Goal: Information Seeking & Learning: Learn about a topic

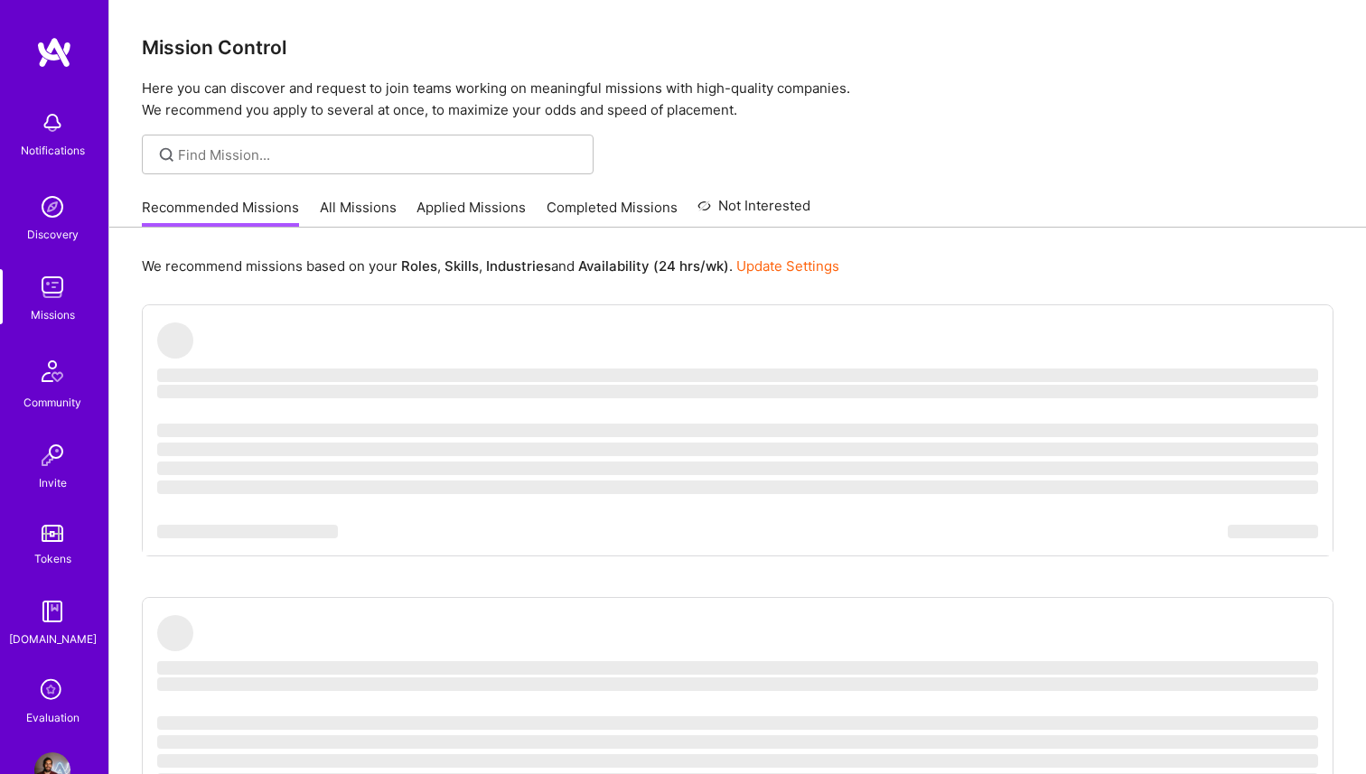
click at [338, 202] on link "All Missions" at bounding box center [358, 213] width 77 height 30
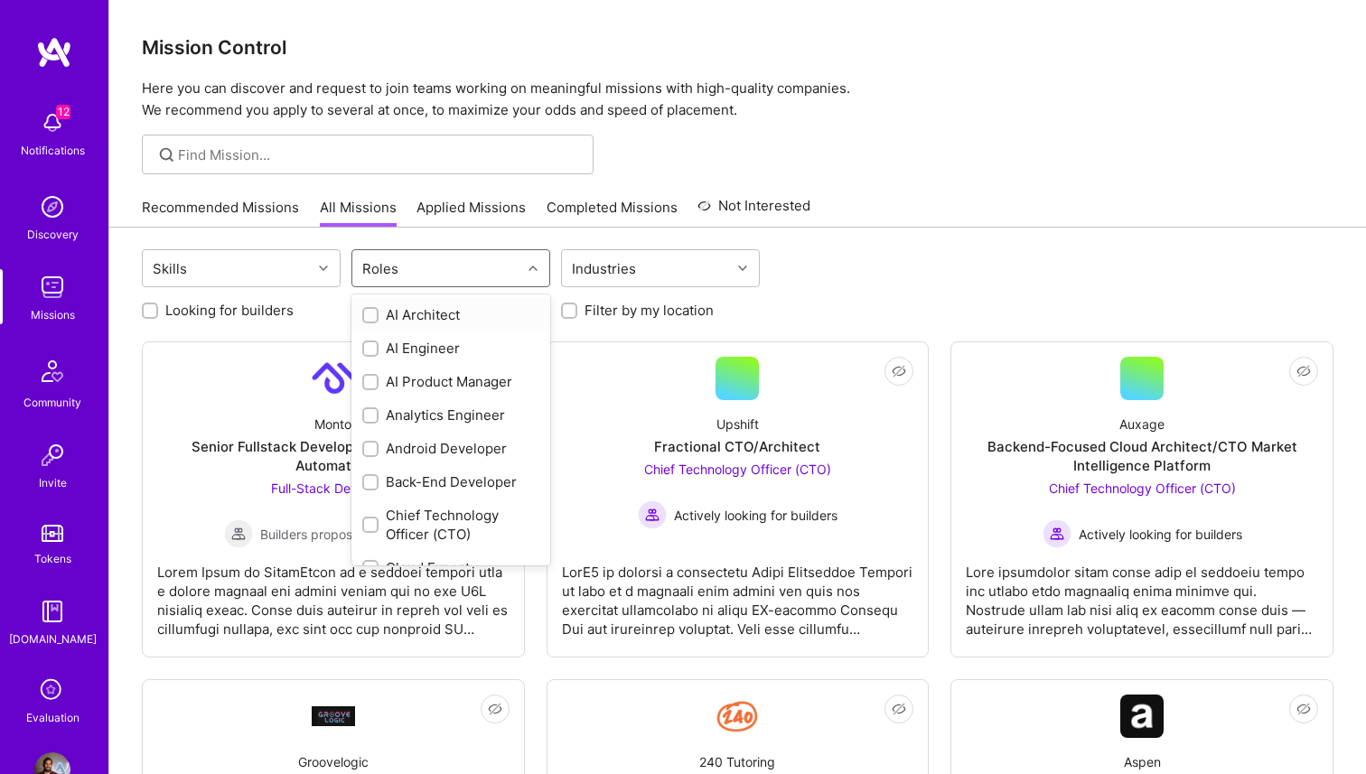
click at [460, 260] on div "Roles" at bounding box center [436, 268] width 169 height 36
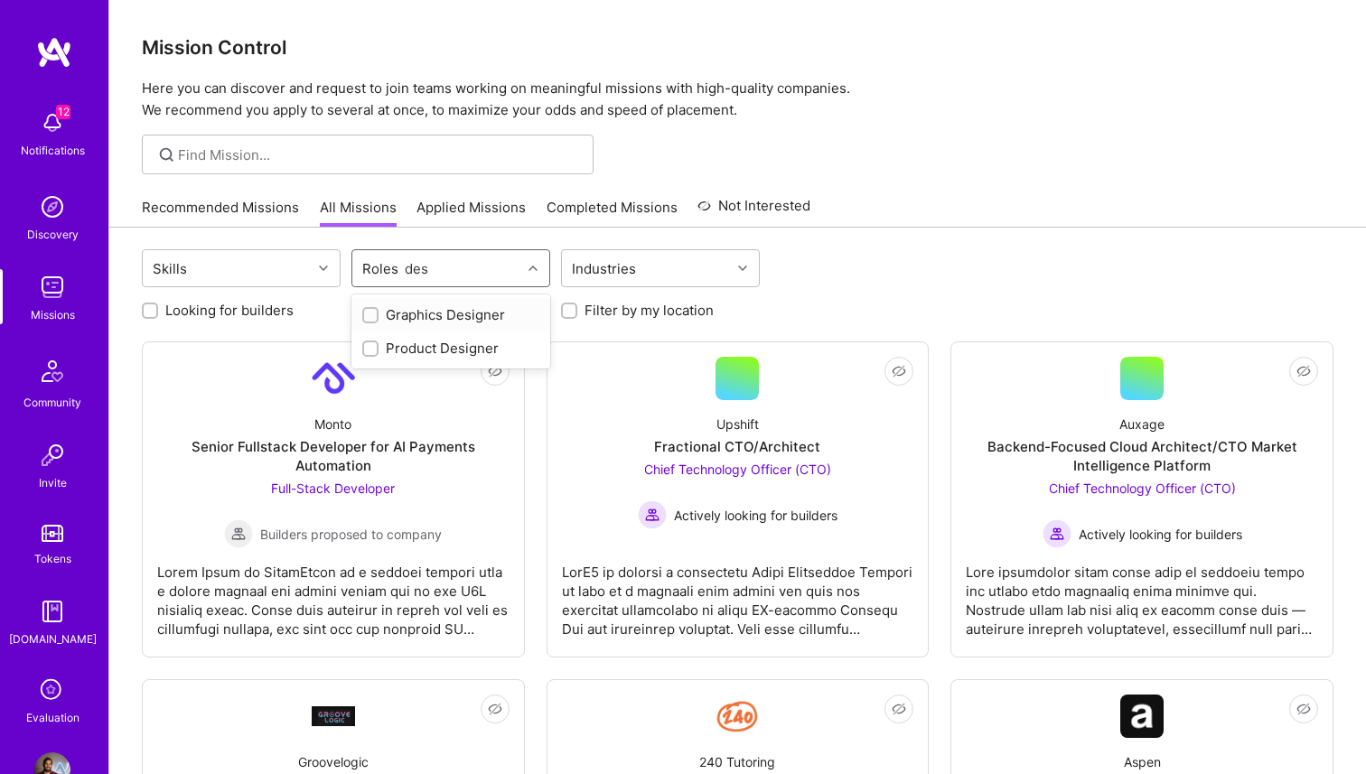
type input "desi"
checkbox input "true"
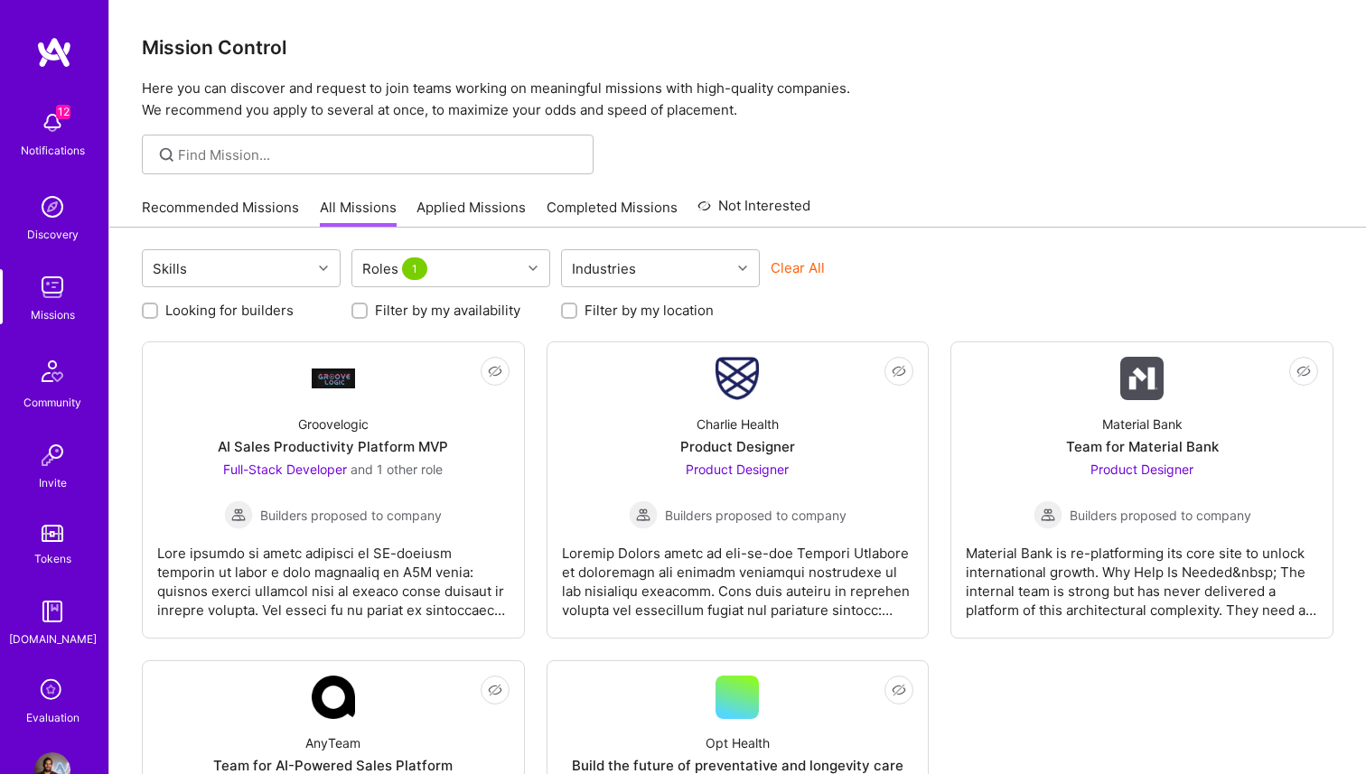
click at [885, 169] on div at bounding box center [737, 155] width 1256 height 40
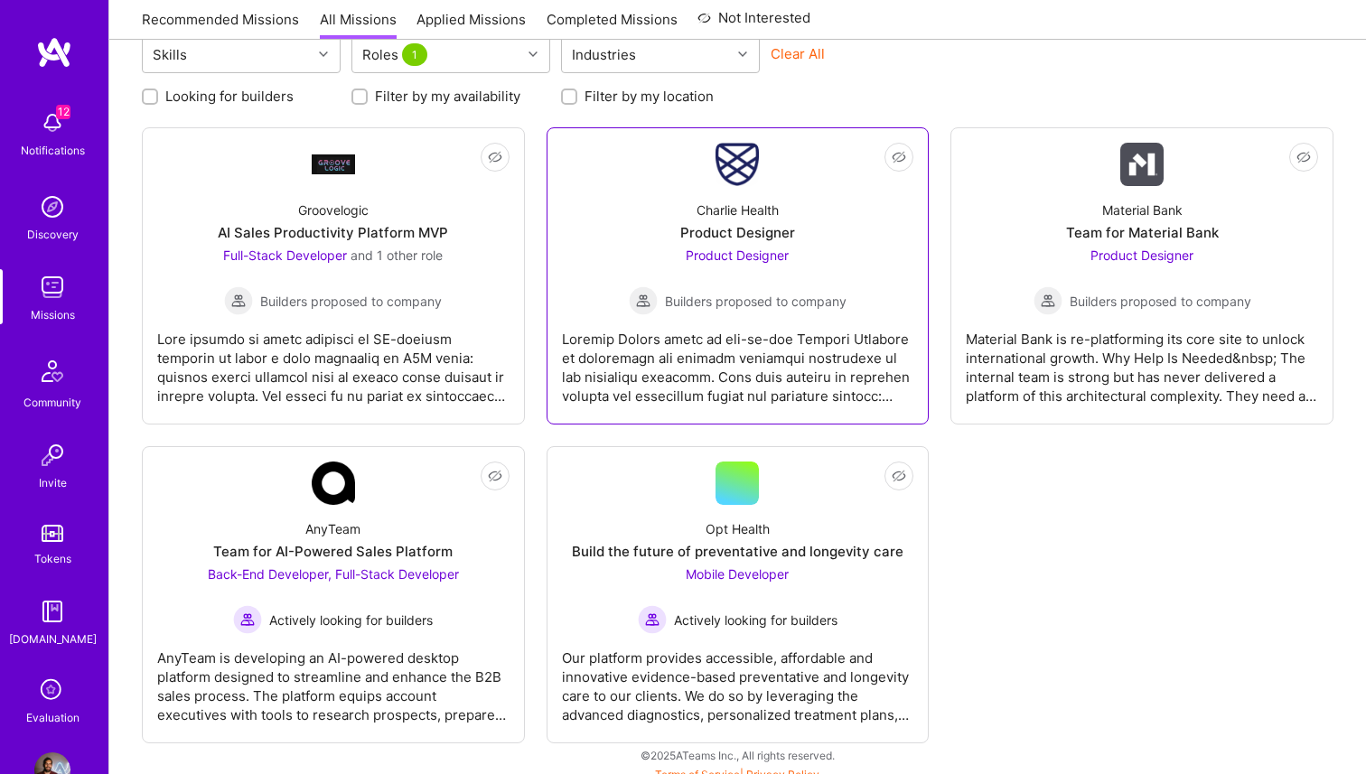
scroll to position [227, 0]
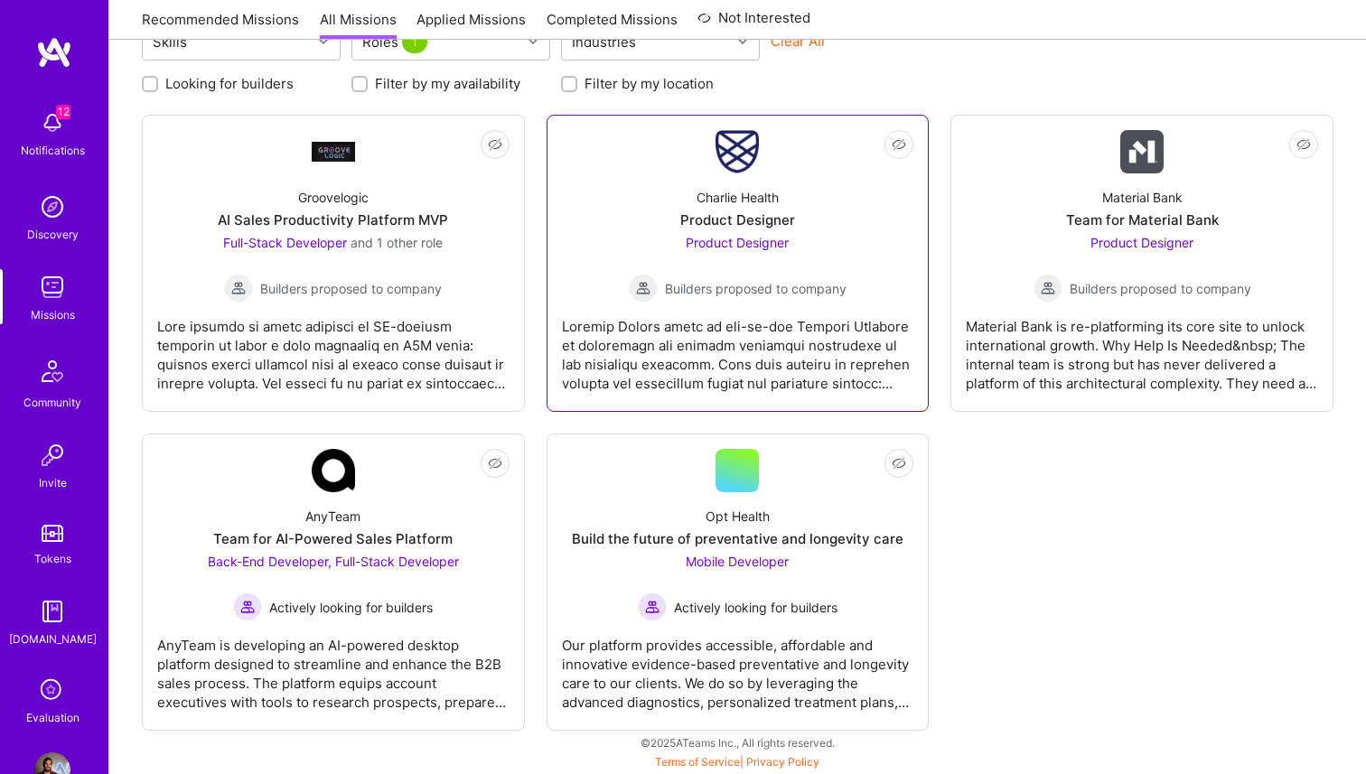
click at [870, 219] on div "Charlie Health Product Designer Product Designer Builders proposed to company" at bounding box center [738, 237] width 352 height 129
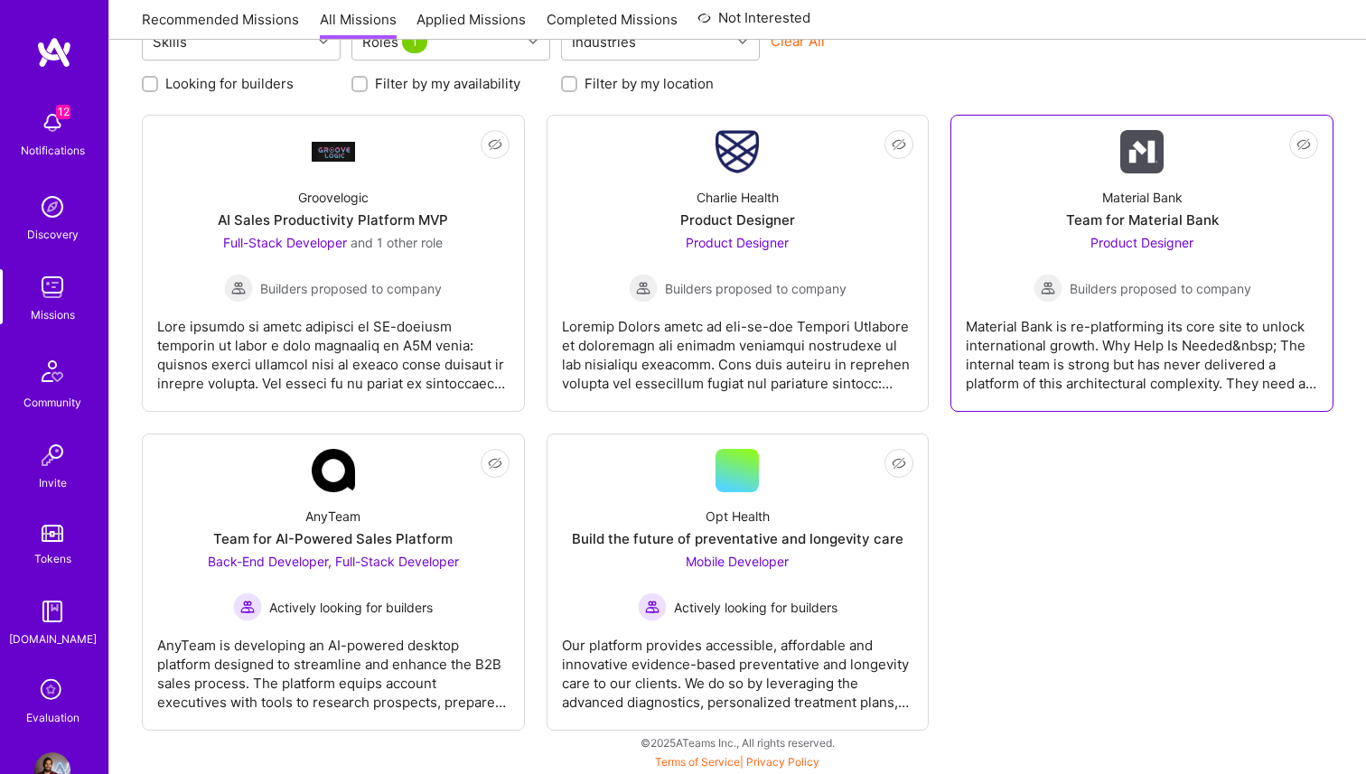
click at [1133, 337] on div "Material Bank is re-platforming its core site to unlock international growth. W…" at bounding box center [1142, 348] width 352 height 90
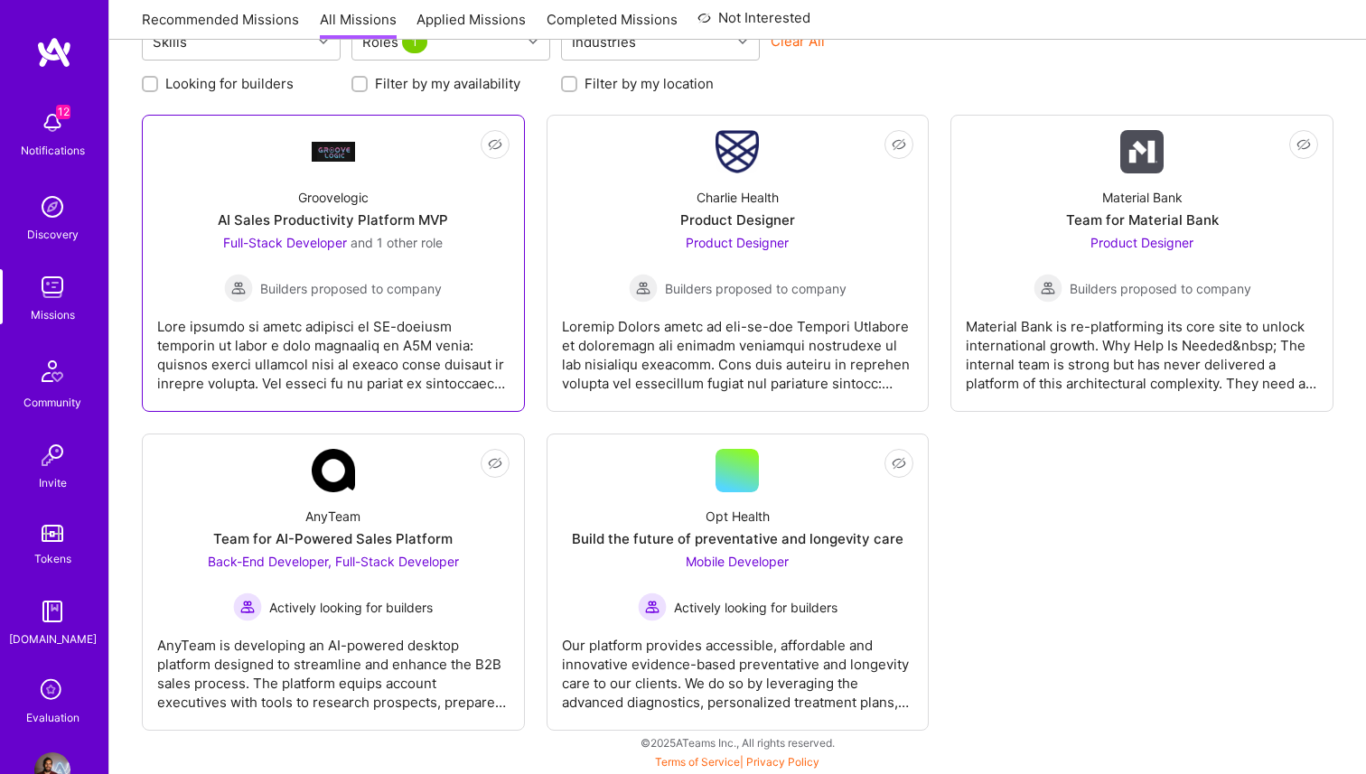
click at [349, 318] on div at bounding box center [333, 348] width 352 height 90
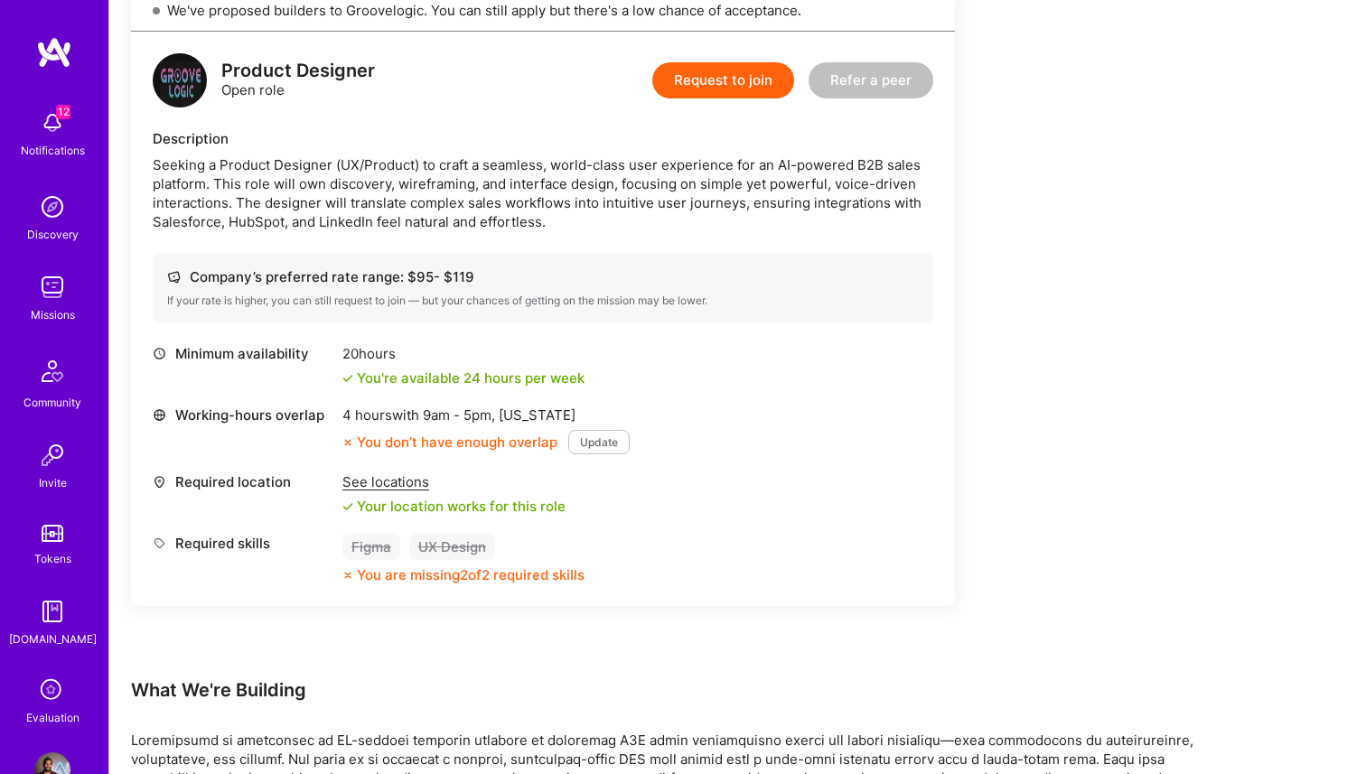
scroll to position [1131, 0]
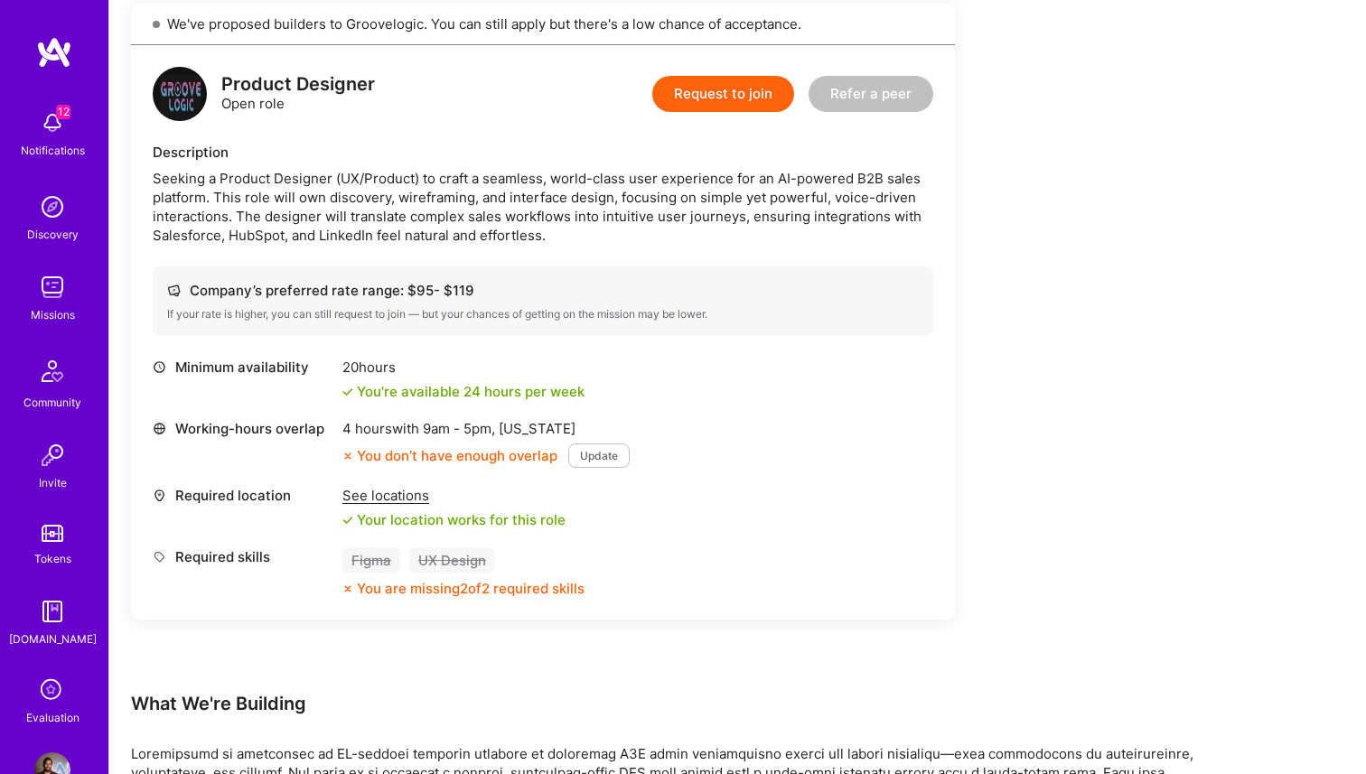
drag, startPoint x: 500, startPoint y: 287, endPoint x: 447, endPoint y: 289, distance: 52.4
click at [447, 289] on div "Company’s preferred rate range: $ 95 - $ 119" at bounding box center [543, 290] width 752 height 19
drag, startPoint x: 445, startPoint y: 289, endPoint x: 469, endPoint y: 289, distance: 23.5
click at [469, 289] on div "Company’s preferred rate range: $ 95 - $ 119" at bounding box center [543, 290] width 752 height 19
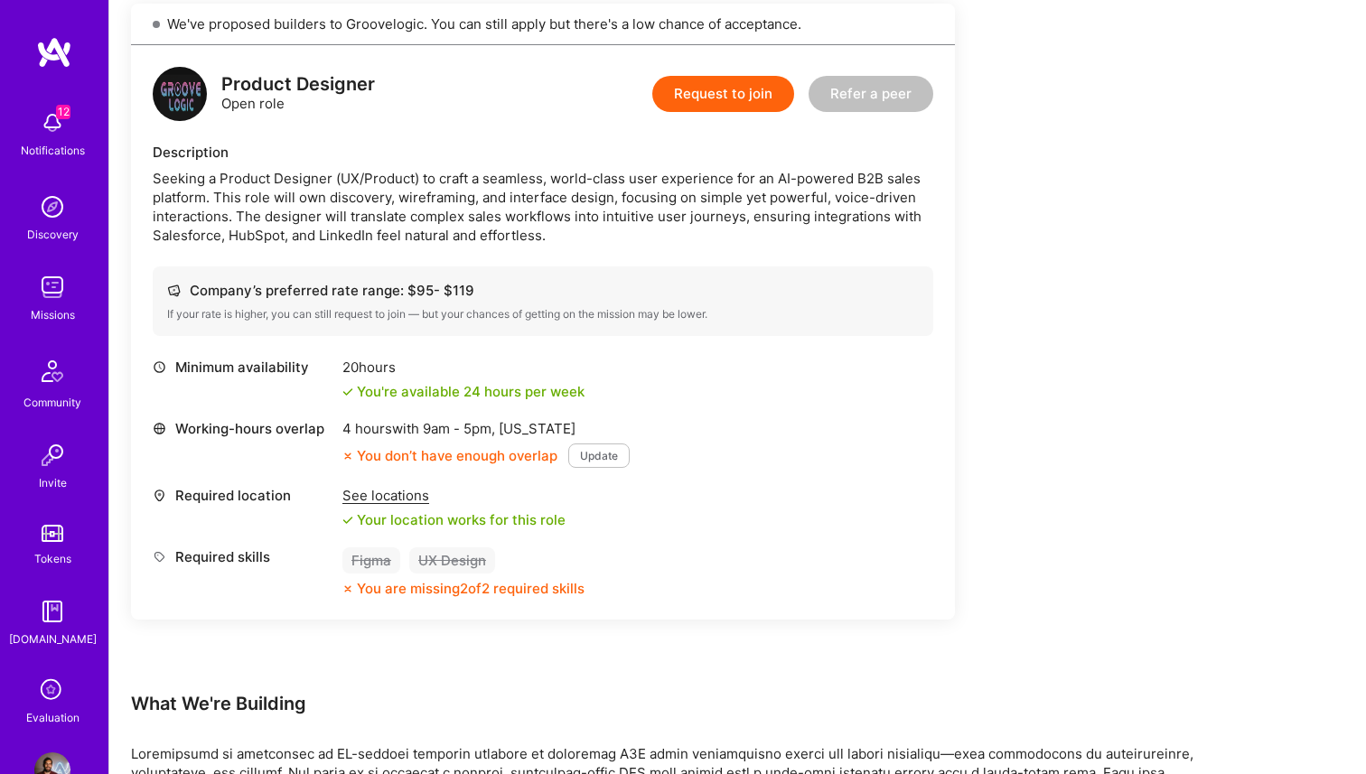
click at [564, 285] on div "Company’s preferred rate range: $ 95 - $ 119" at bounding box center [543, 290] width 752 height 19
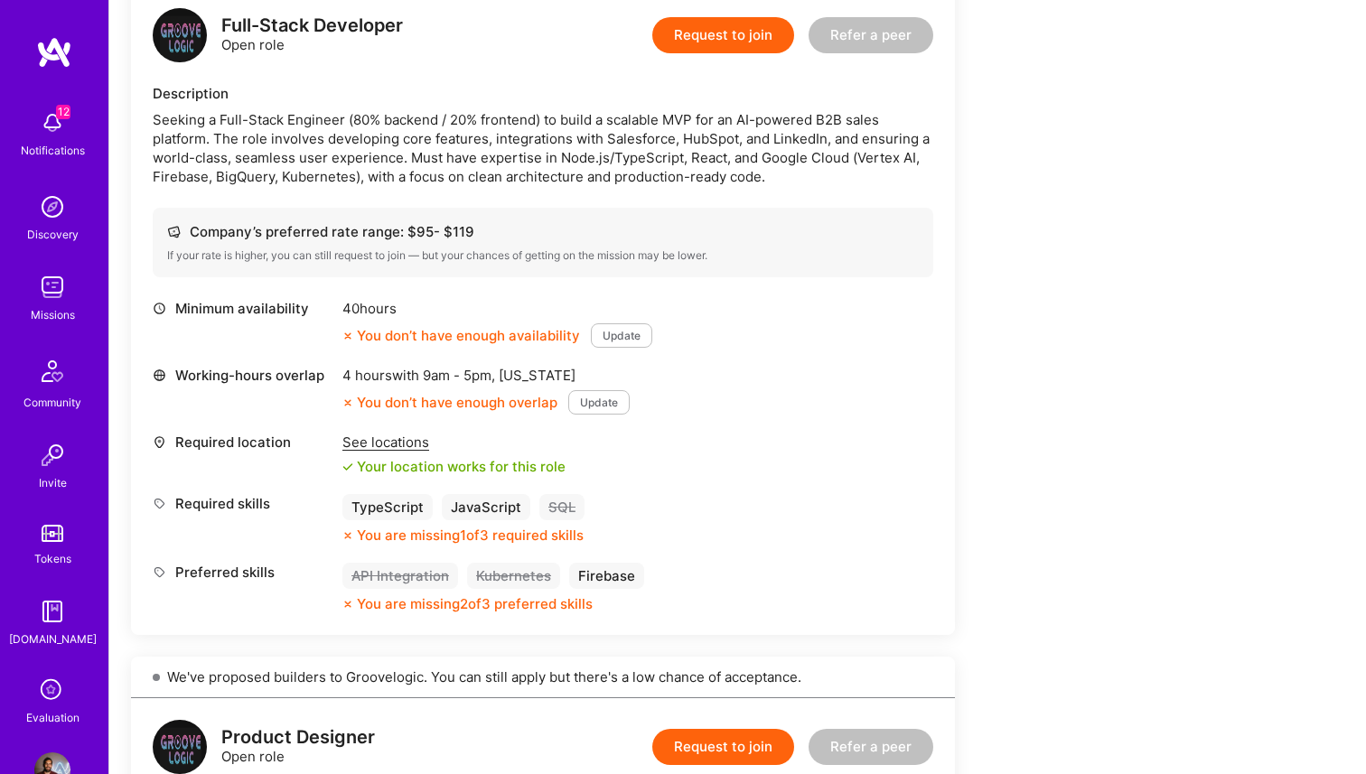
scroll to position [0, 0]
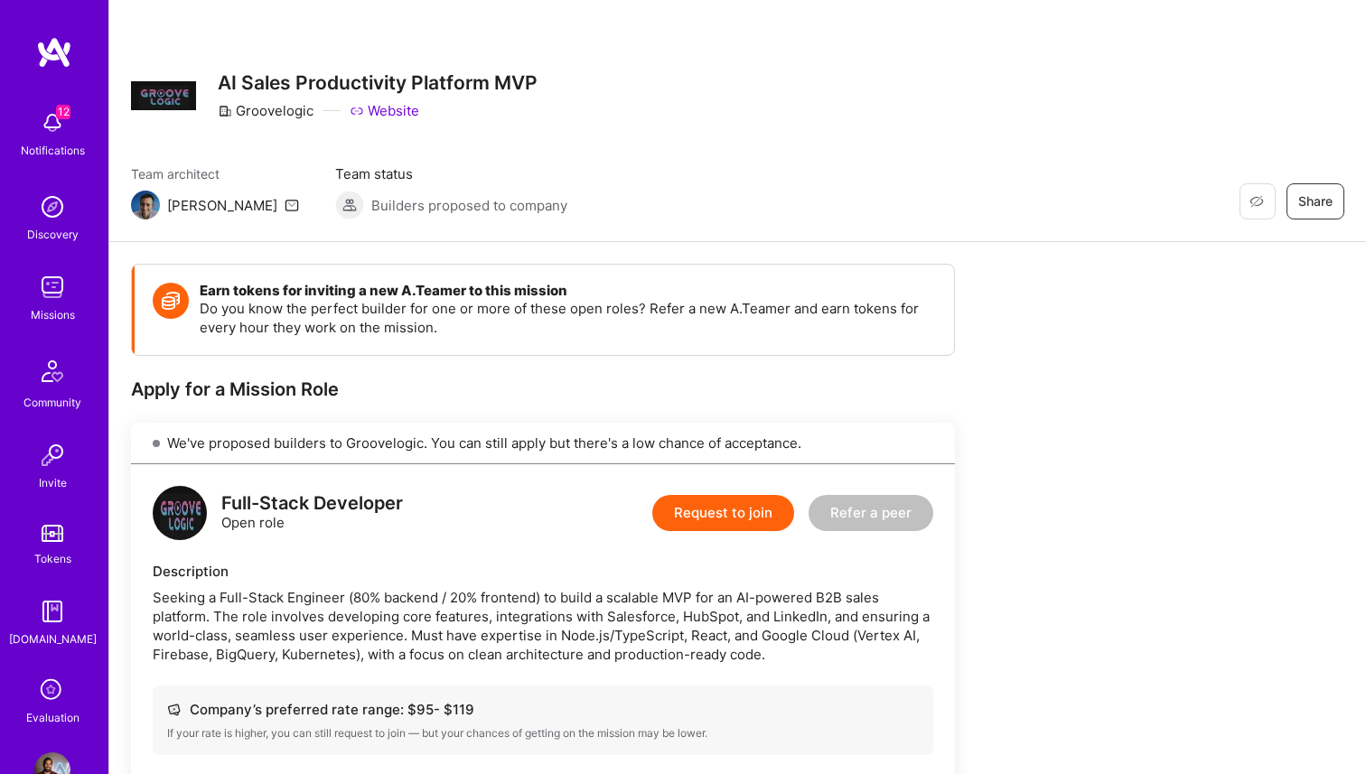
click at [56, 183] on div "12 Notifications Discovery Missions Community Invite Tokens A.Guide Evaluation" at bounding box center [54, 414] width 108 height 626
click at [51, 152] on div "Notifications" at bounding box center [53, 150] width 64 height 19
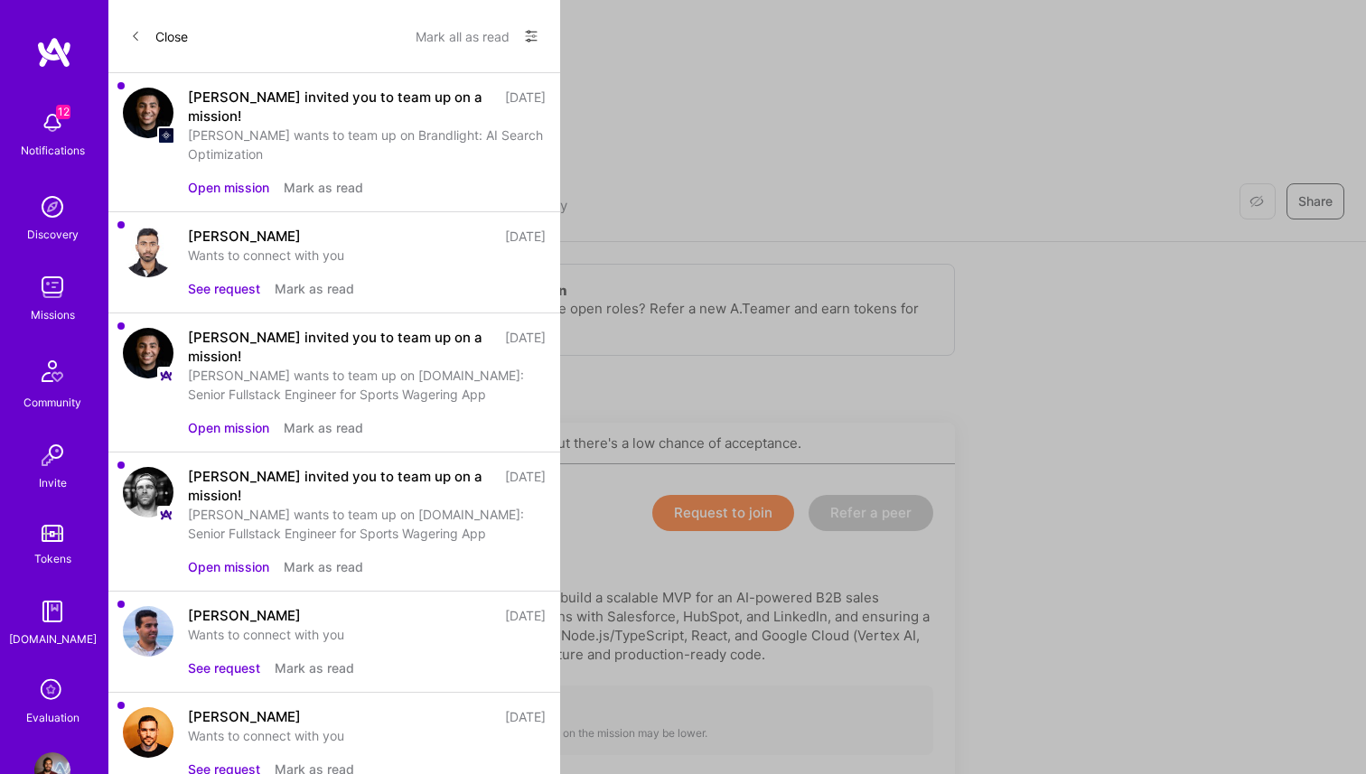
click at [294, 60] on div "Close Mark all as read Show all notifications Show unread notifications only" at bounding box center [334, 36] width 452 height 73
